Goal: Transaction & Acquisition: Purchase product/service

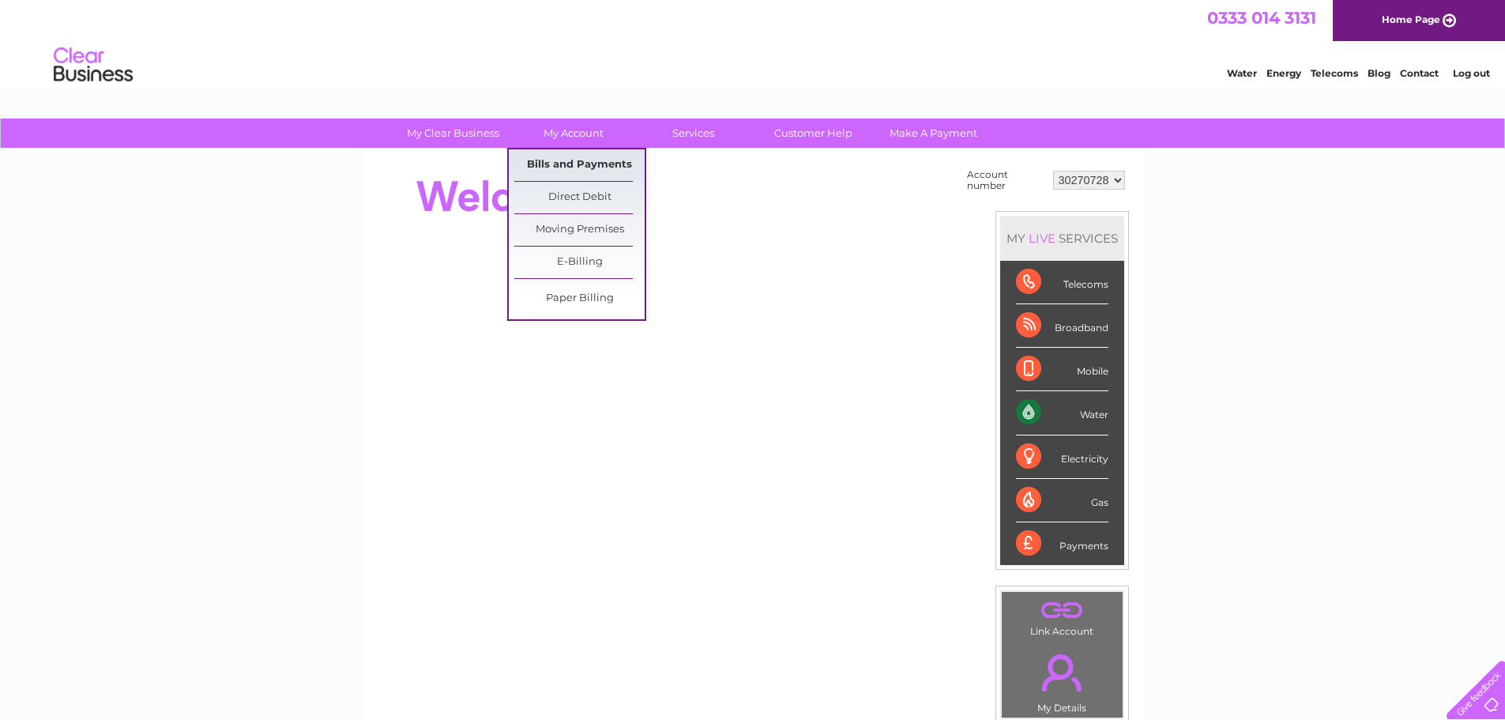
click at [579, 162] on link "Bills and Payments" at bounding box center [579, 165] width 130 height 32
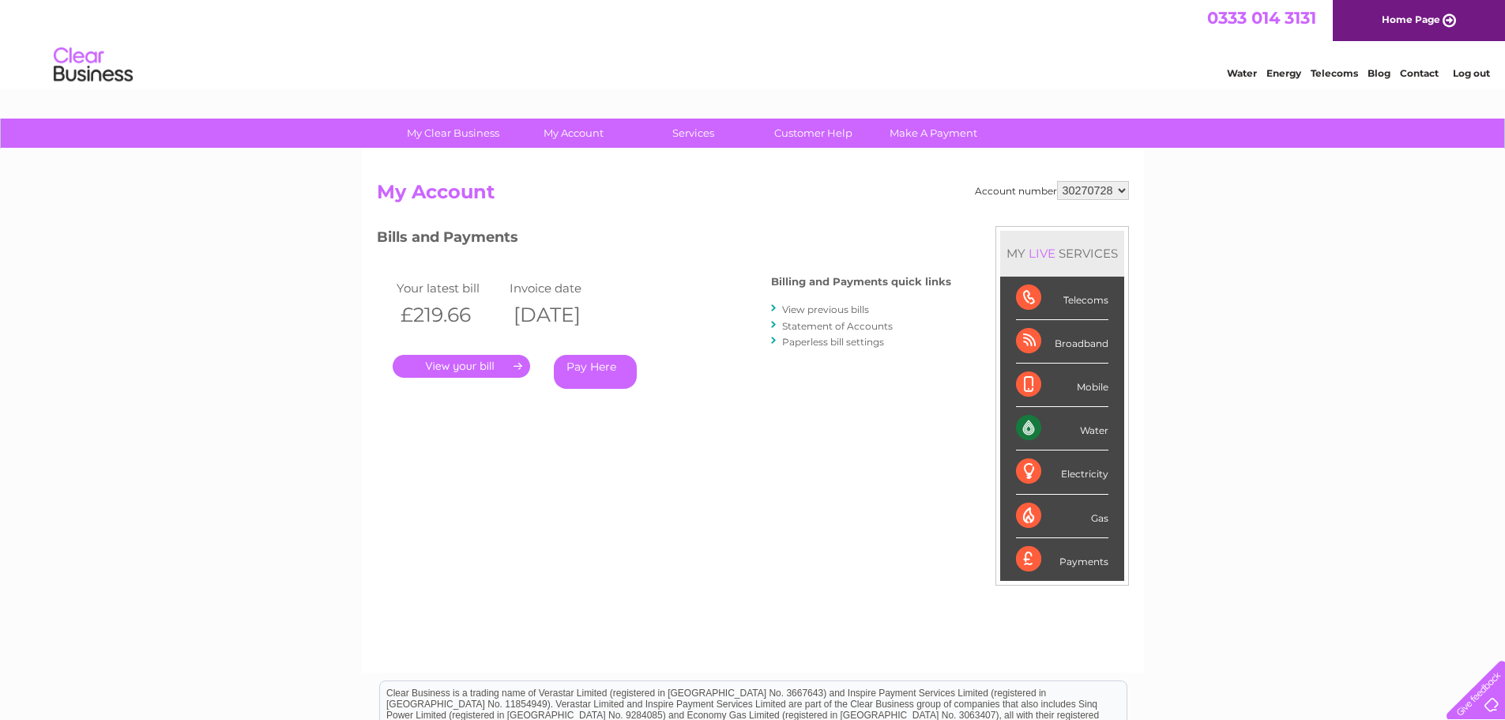
click at [623, 364] on link "Pay Here" at bounding box center [595, 372] width 83 height 34
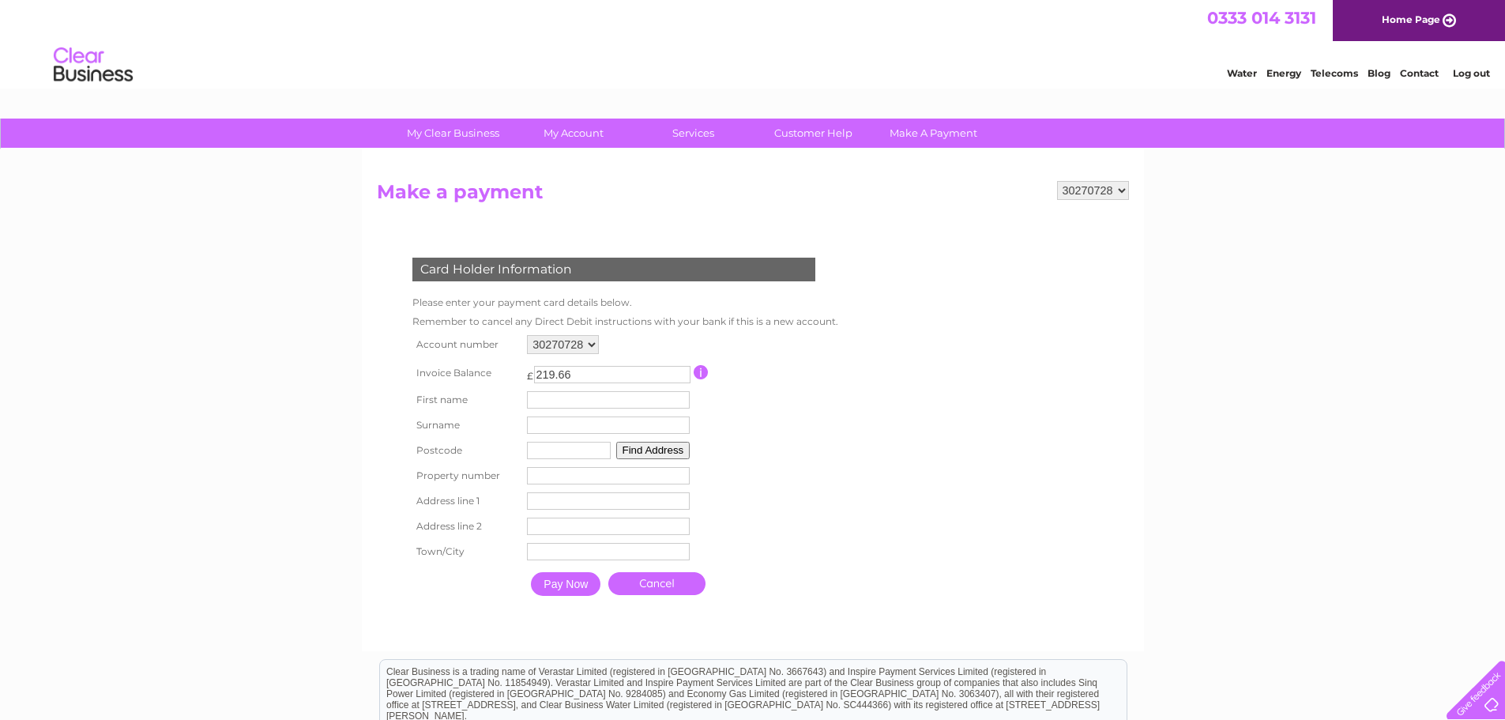
click at [564, 398] on input "text" at bounding box center [608, 399] width 163 height 17
type input "Chris"
click at [613, 433] on input "text" at bounding box center [610, 426] width 163 height 17
type input "Irving"
click at [562, 453] on input "text" at bounding box center [571, 451] width 84 height 17
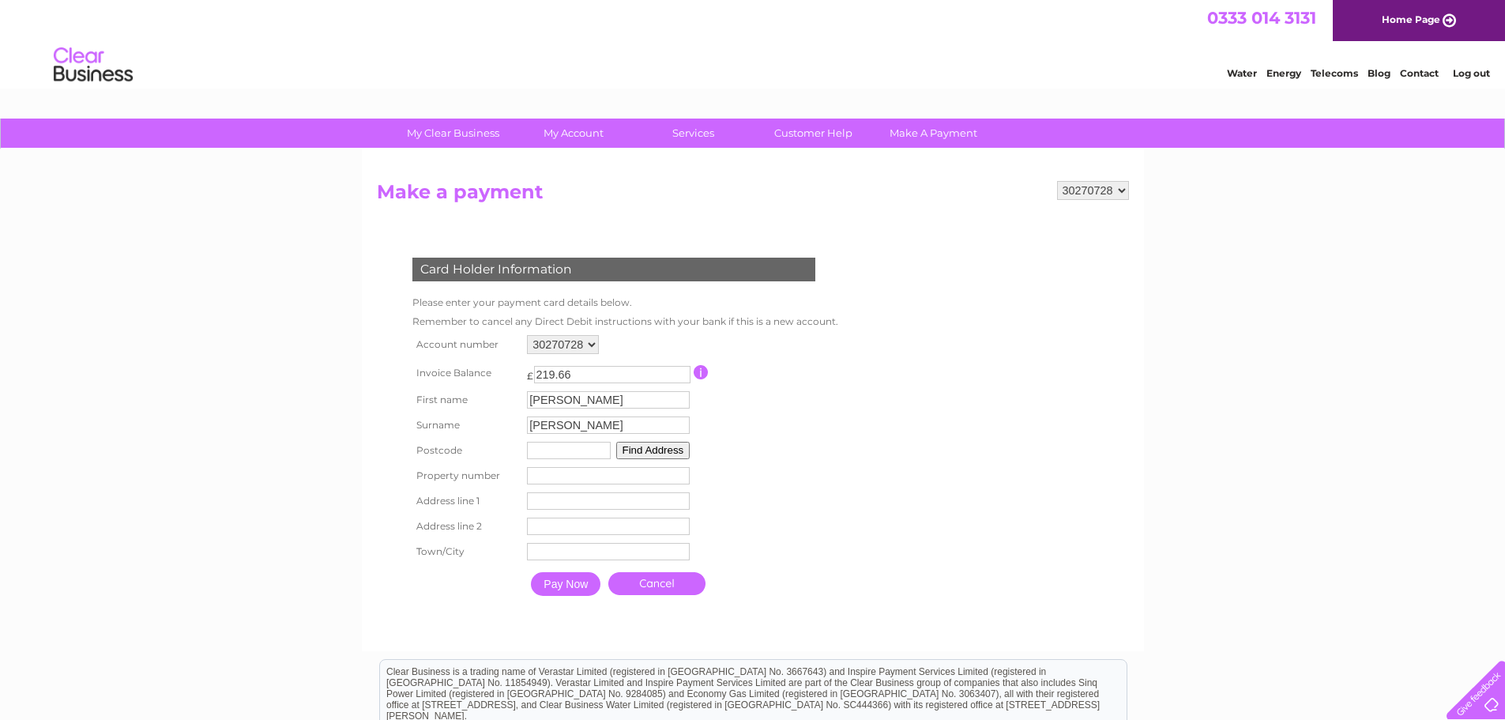
type input "G81 1LX"
click at [578, 477] on input "number" at bounding box center [608, 475] width 163 height 17
type input "9"
click at [651, 498] on input "text" at bounding box center [608, 500] width 163 height 17
type input "Dock Street"
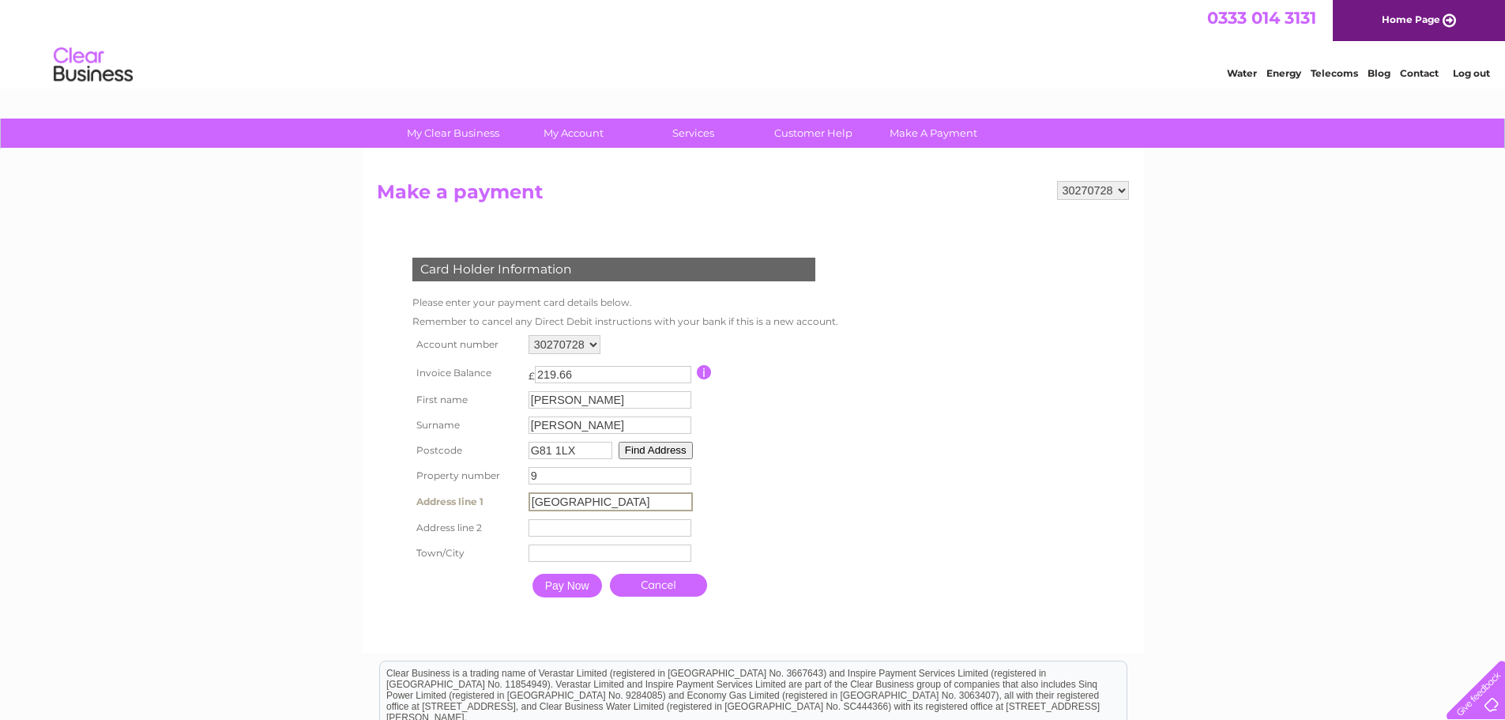
click at [623, 530] on input "text" at bounding box center [610, 527] width 163 height 17
click at [620, 556] on input "text" at bounding box center [610, 552] width 163 height 17
type input "Clydebank"
click at [588, 585] on input "Pay Now" at bounding box center [566, 584] width 70 height 24
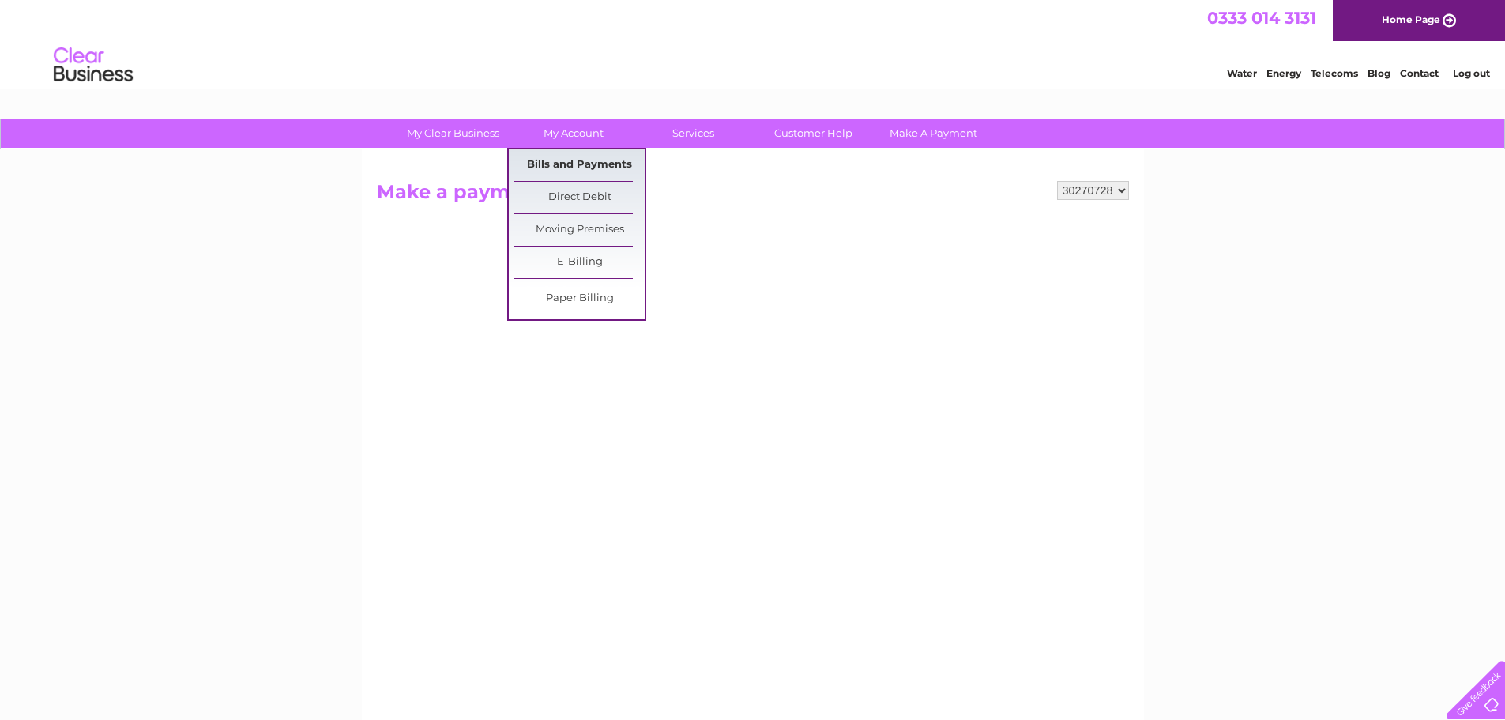
click at [587, 156] on link "Bills and Payments" at bounding box center [579, 165] width 130 height 32
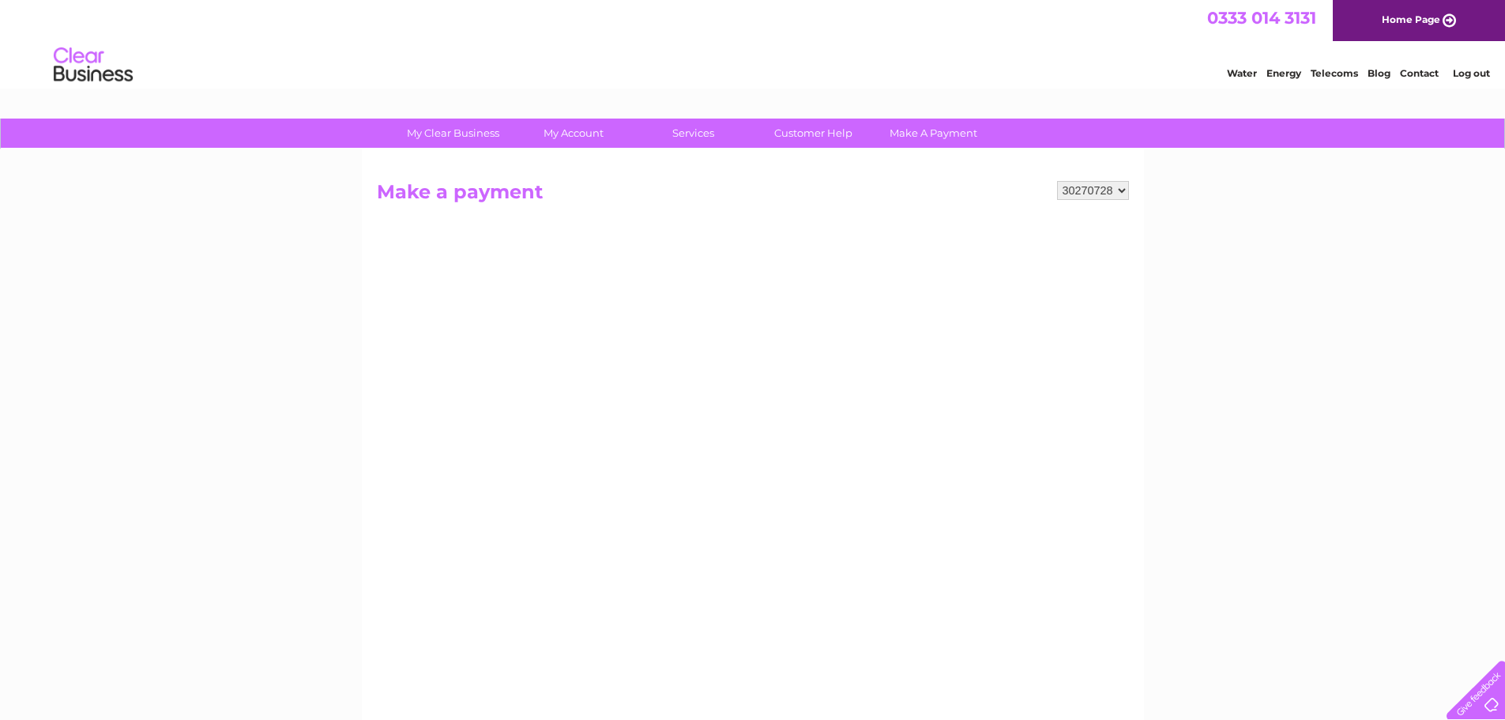
click at [1352, 309] on div "My Clear Business Login Details My Details My Preferences Link Account My Accou…" at bounding box center [752, 672] width 1505 height 1107
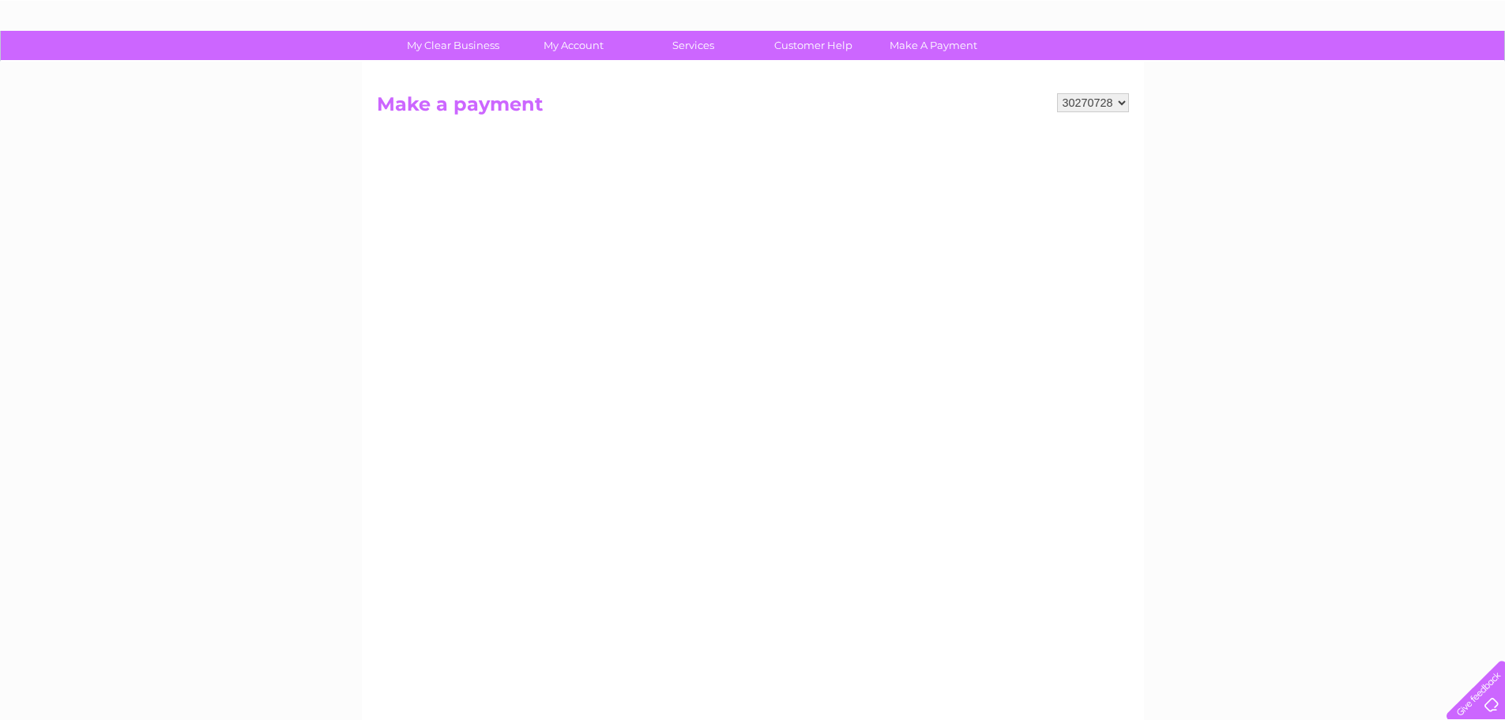
scroll to position [158, 0]
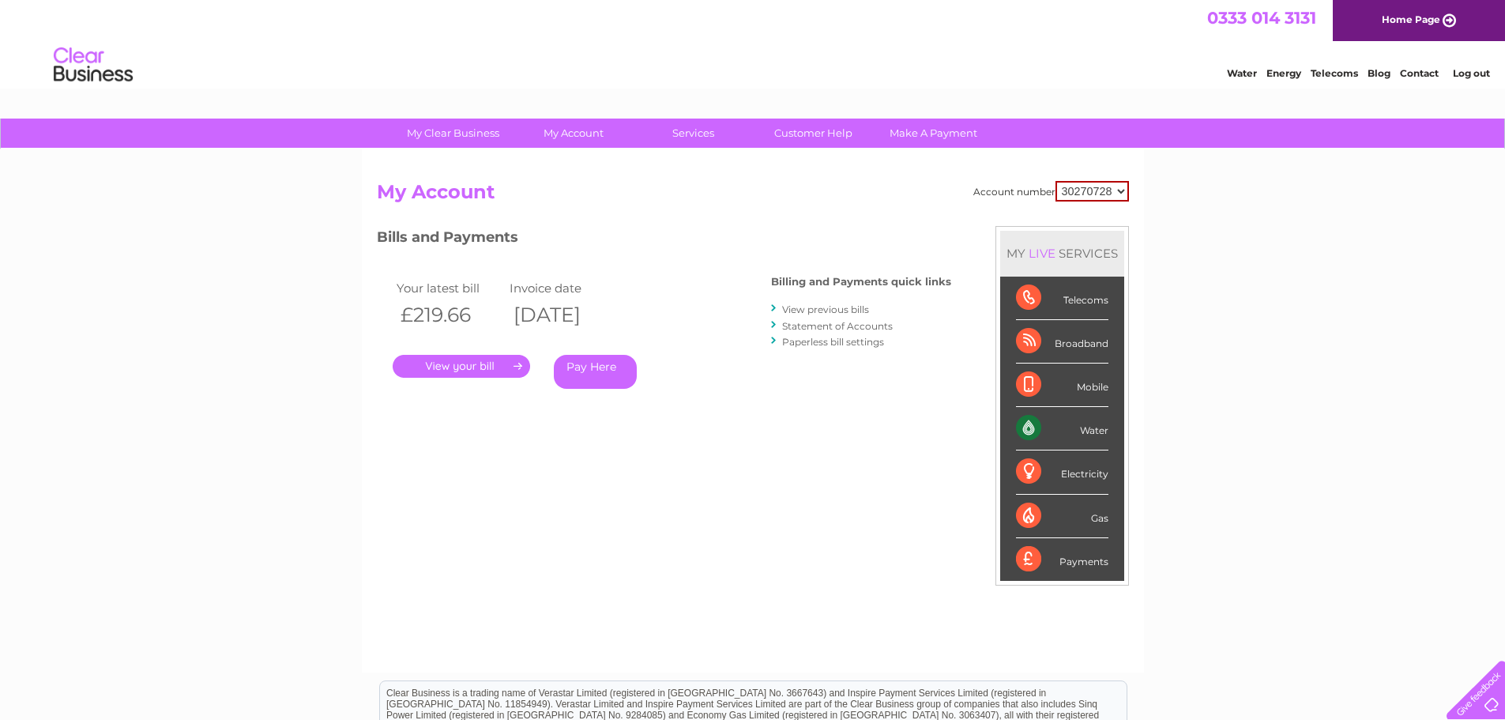
click at [447, 352] on div ". Pay Here" at bounding box center [551, 343] width 316 height 24
click at [435, 362] on link "." at bounding box center [461, 366] width 137 height 23
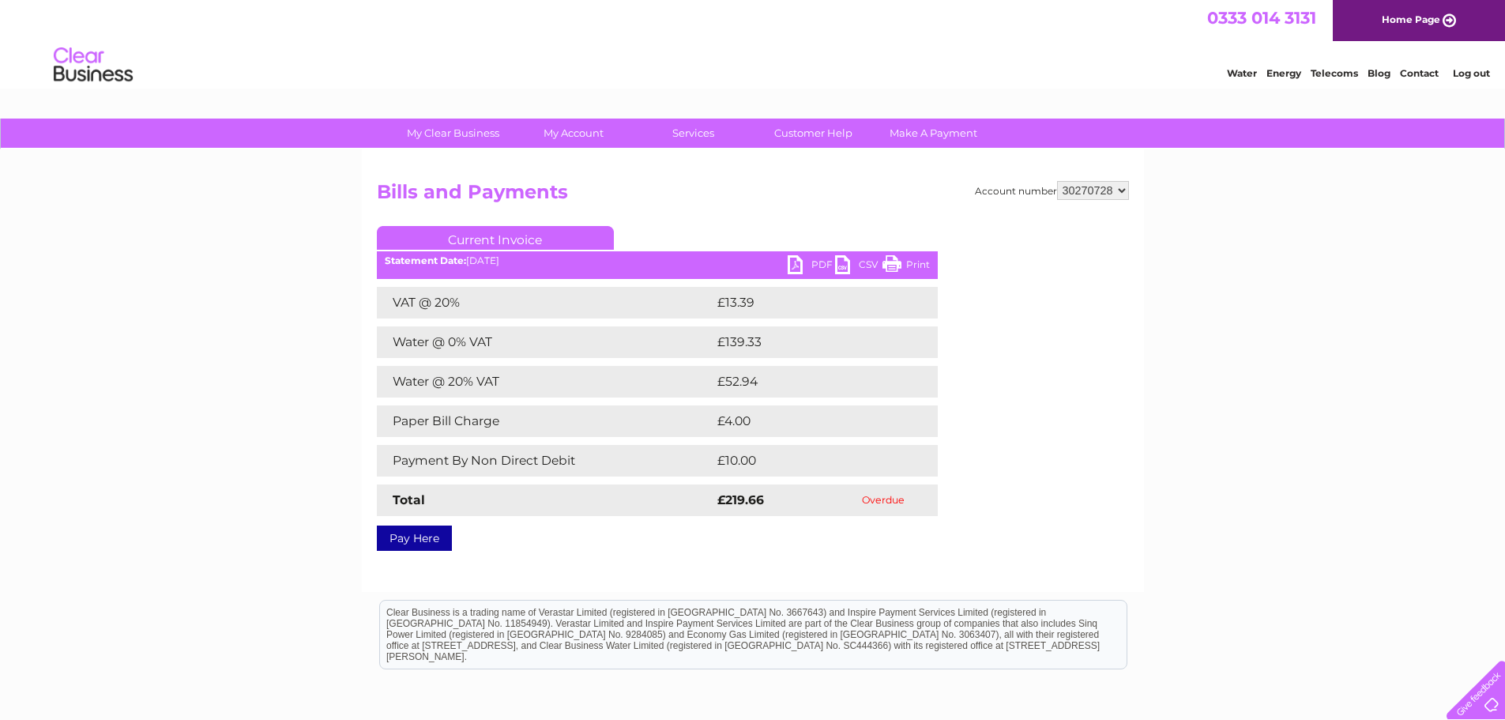
click at [804, 273] on link "PDF" at bounding box center [811, 266] width 47 height 23
click at [770, 206] on h2 "Bills and Payments" at bounding box center [753, 196] width 752 height 30
